Goal: Check status: Check status

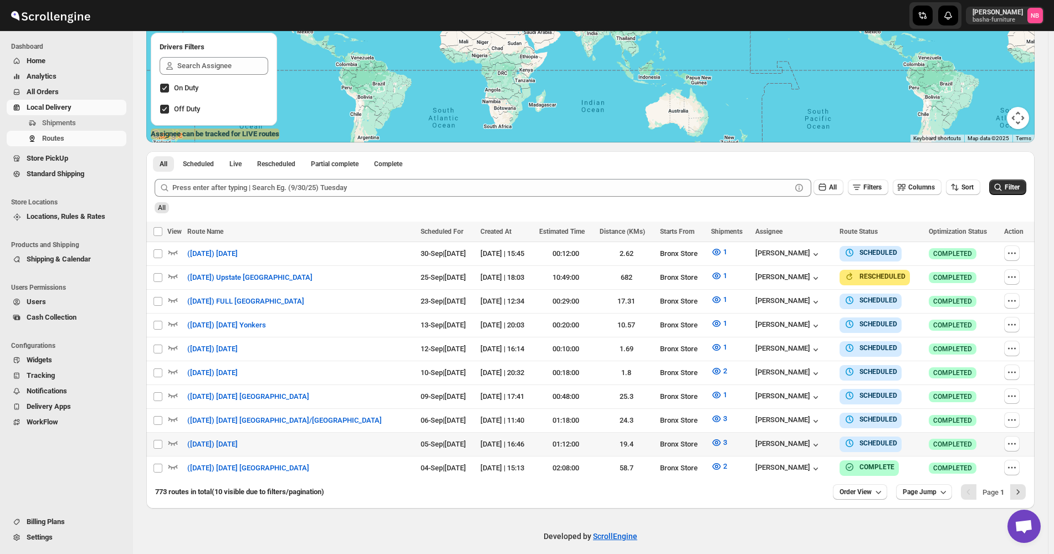
scroll to position [186, 0]
click at [1014, 186] on span "Filter" at bounding box center [1012, 187] width 15 height 8
click at [1019, 189] on span "Filter" at bounding box center [1012, 187] width 15 height 8
click at [711, 442] on icon "button" at bounding box center [716, 442] width 11 height 11
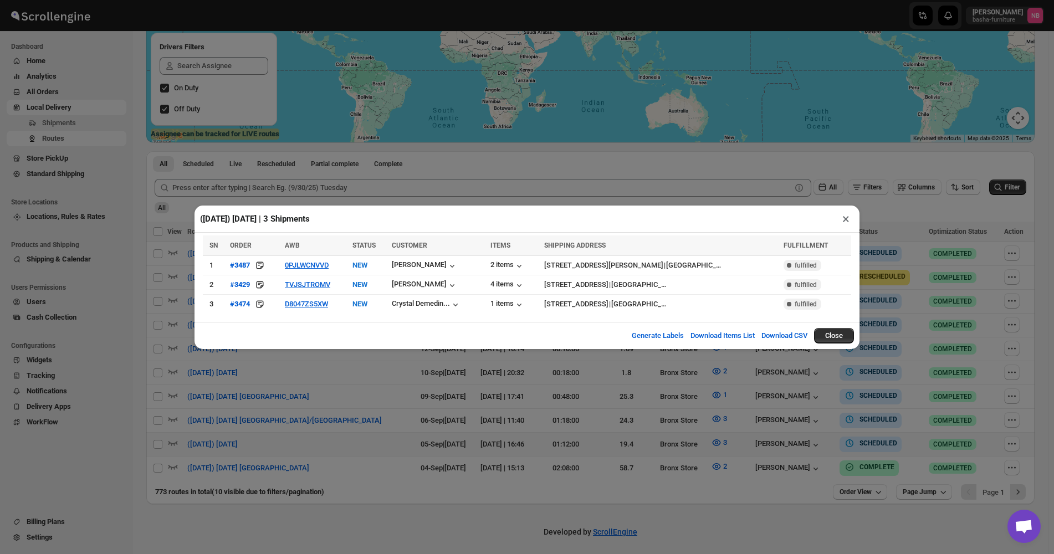
click at [388, 388] on div "([DATE]) [DATE] | 3 Shipments × SN ORDER AWB STATUS CUSTOMER ITEMS SHIPPING ADD…" at bounding box center [527, 277] width 1054 height 554
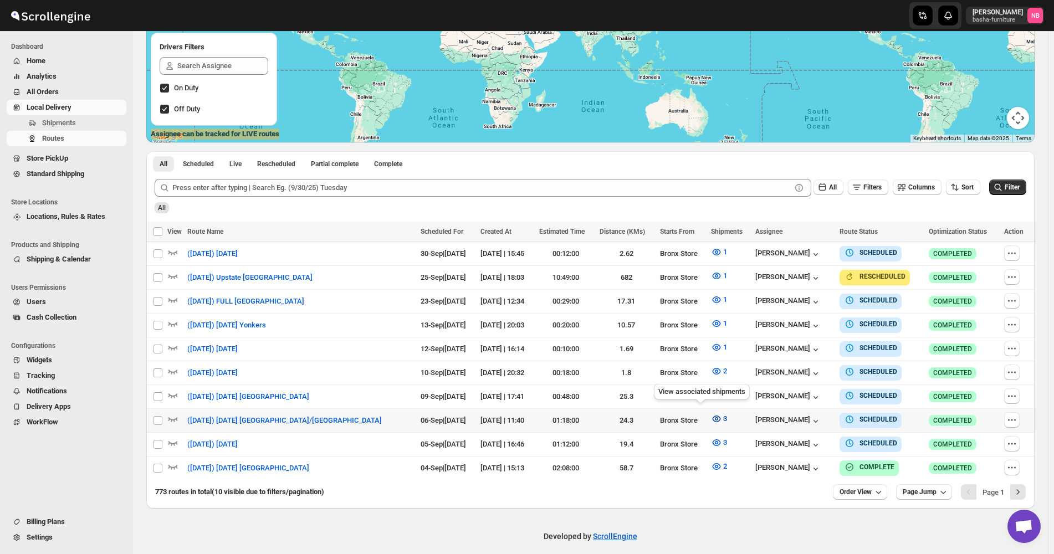
click at [711, 416] on icon "button" at bounding box center [716, 418] width 11 height 11
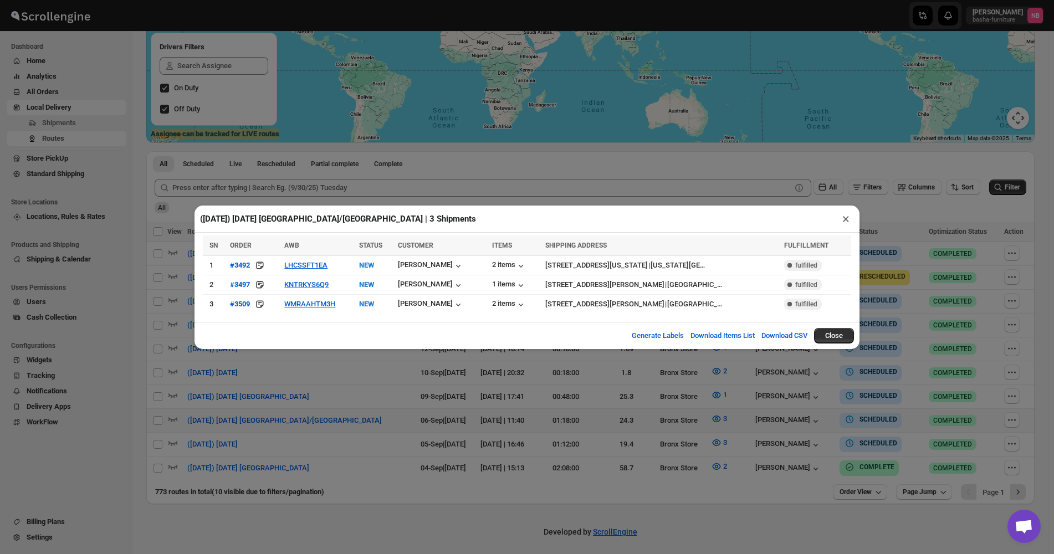
click at [896, 236] on div "([DATE]) [DATE] [GEOGRAPHIC_DATA]/[GEOGRAPHIC_DATA] | 3 Shipments × SN ORDER AW…" at bounding box center [527, 277] width 1054 height 554
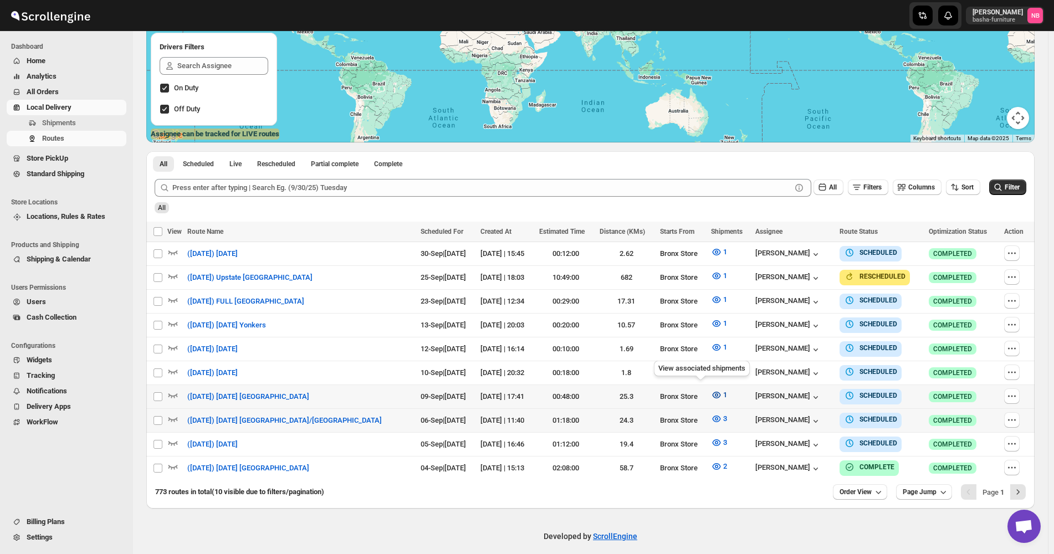
click at [711, 390] on icon "button" at bounding box center [716, 395] width 11 height 11
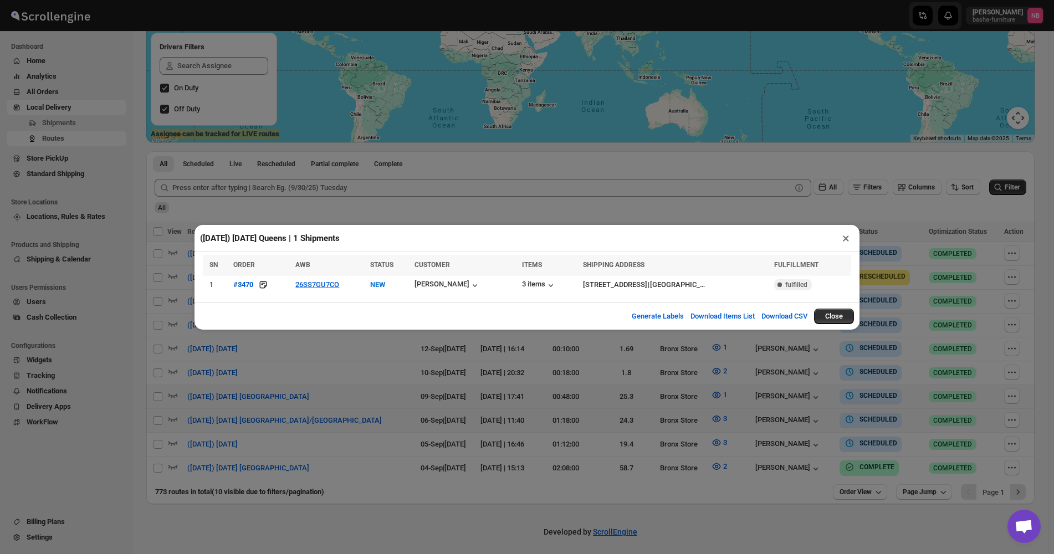
click at [434, 413] on div "([DATE]) [DATE] Queens | 1 Shipments × SN ORDER AWB STATUS CUSTOMER ITEMS SHIPP…" at bounding box center [527, 277] width 1054 height 554
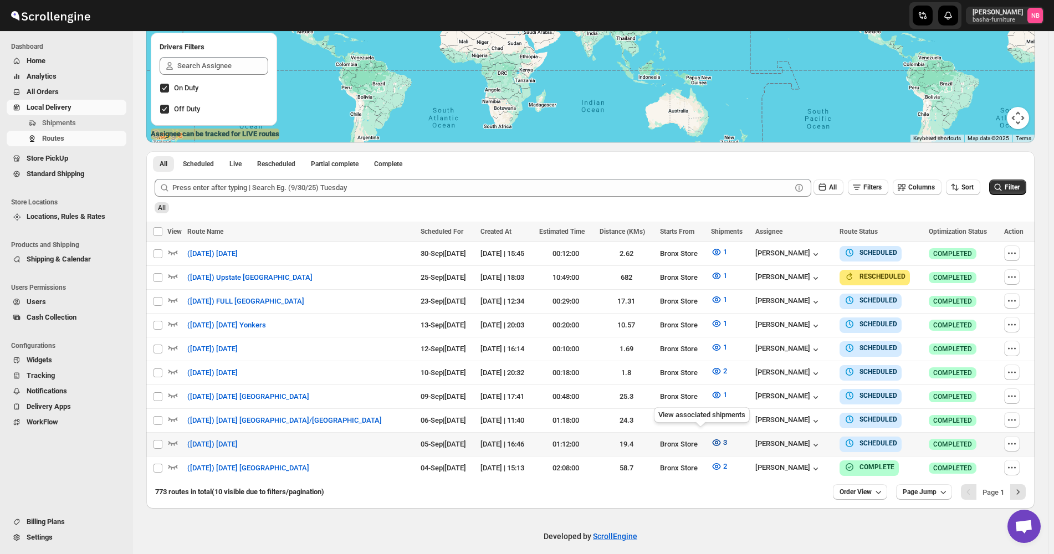
click at [704, 444] on button "3" at bounding box center [718, 443] width 29 height 18
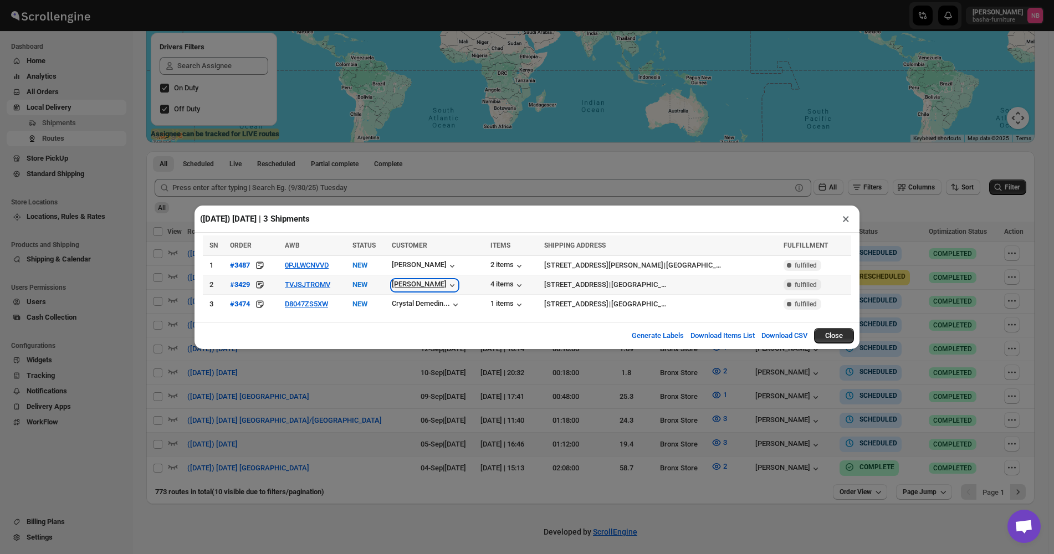
click at [430, 283] on div "[PERSON_NAME]" at bounding box center [425, 285] width 66 height 11
click at [957, 362] on div "([DATE]) [DATE] | 3 Shipments × SN ORDER AWB STATUS CUSTOMER ITEMS SHIPPING ADD…" at bounding box center [527, 277] width 1054 height 554
